Goal: Task Accomplishment & Management: Manage account settings

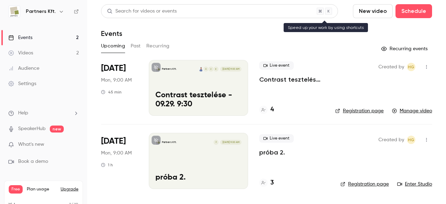
click at [320, 10] on icon at bounding box center [319, 11] width 3 height 8
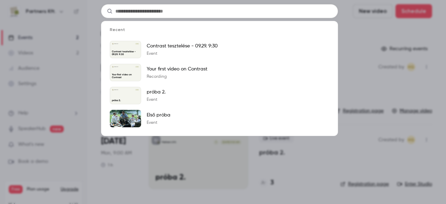
click at [378, 81] on div "Recent Partners Kft. [DATE] Contrast tesztelése - 09.29. 9:30 Contrast tesztelé…" at bounding box center [223, 102] width 446 height 204
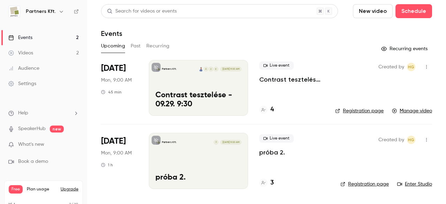
click at [362, 182] on link "Registration page" at bounding box center [364, 184] width 48 height 7
drag, startPoint x: 26, startPoint y: 83, endPoint x: 38, endPoint y: 82, distance: 11.9
click at [26, 83] on div "Settings" at bounding box center [22, 83] width 28 height 7
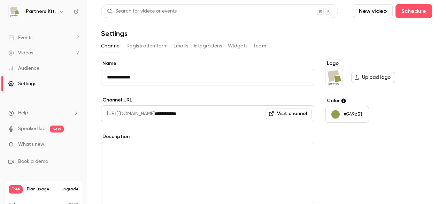
click at [48, 13] on h6 "Partners Kft." at bounding box center [41, 11] width 30 height 7
click at [59, 10] on icon "button" at bounding box center [62, 12] width 6 height 6
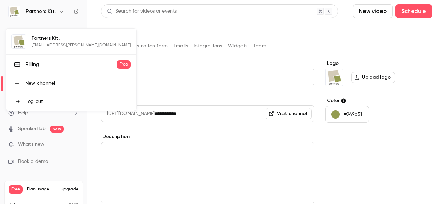
click at [237, 199] on div at bounding box center [223, 102] width 446 height 204
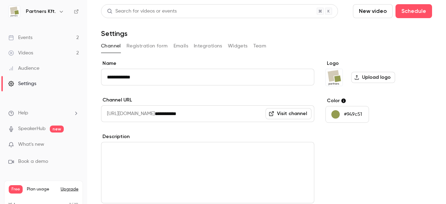
drag, startPoint x: 354, startPoint y: 152, endPoint x: 369, endPoint y: 122, distance: 32.9
click at [354, 151] on div "Logo Upload logo Color #949c51" at bounding box center [378, 164] width 107 height 209
click at [262, 45] on button "Team" at bounding box center [259, 45] width 13 height 11
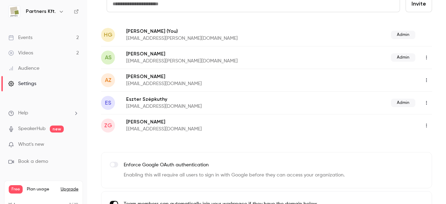
scroll to position [91, 0]
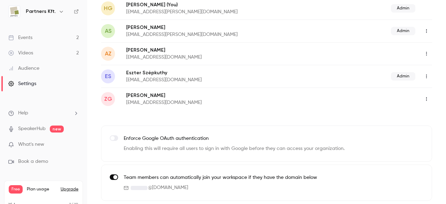
click at [426, 98] on icon "button" at bounding box center [426, 99] width 1 height 4
click at [404, 115] on div "Assign admin role" at bounding box center [408, 116] width 53 height 7
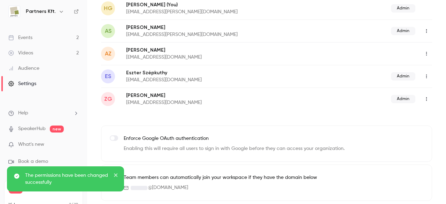
click at [421, 53] on button "button" at bounding box center [426, 53] width 11 height 11
click at [396, 76] on li "Assign admin role" at bounding box center [402, 71] width 75 height 18
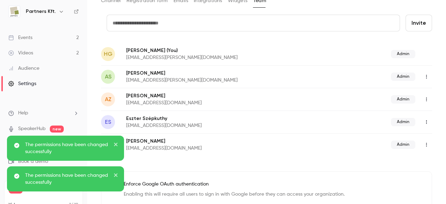
scroll to position [21, 0]
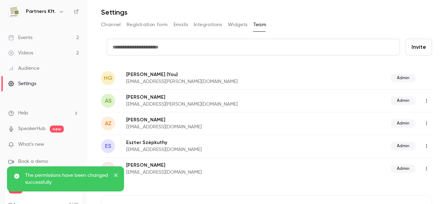
click at [421, 97] on button "button" at bounding box center [426, 100] width 11 height 11
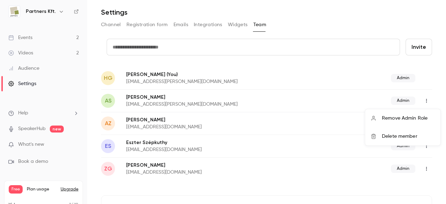
click at [276, 41] on div at bounding box center [223, 102] width 446 height 204
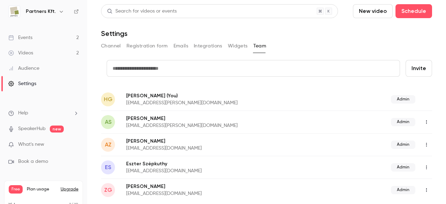
click at [421, 146] on button "button" at bounding box center [426, 144] width 11 height 11
click at [419, 146] on div at bounding box center [223, 102] width 446 height 204
click at [43, 40] on link "Events 2" at bounding box center [43, 37] width 87 height 15
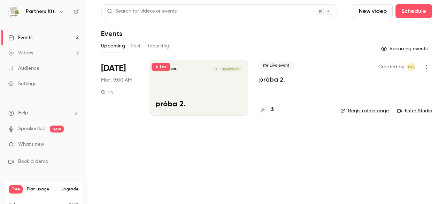
click at [33, 58] on link "Videos 2" at bounding box center [43, 52] width 87 height 15
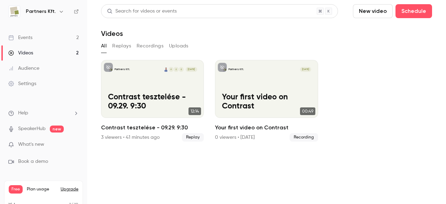
click at [125, 47] on button "Replays" at bounding box center [121, 45] width 19 height 11
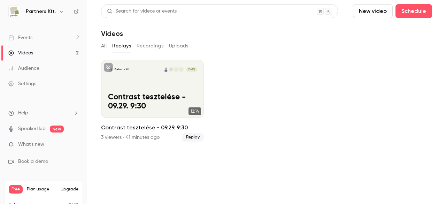
click at [160, 48] on button "Recordings" at bounding box center [150, 45] width 27 height 11
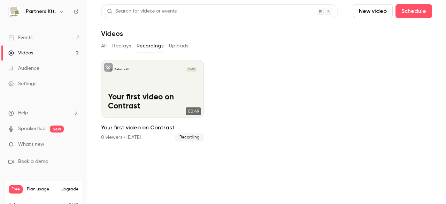
click at [183, 45] on button "Uploads" at bounding box center [179, 45] width 20 height 11
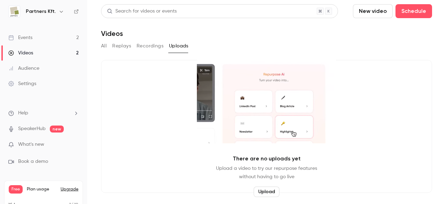
click at [106, 49] on button "All" at bounding box center [104, 45] width 6 height 11
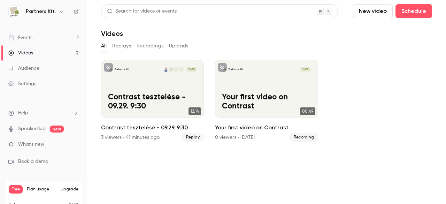
click at [44, 34] on link "Events 2" at bounding box center [43, 37] width 87 height 15
